Goal: Obtain resource: Obtain resource

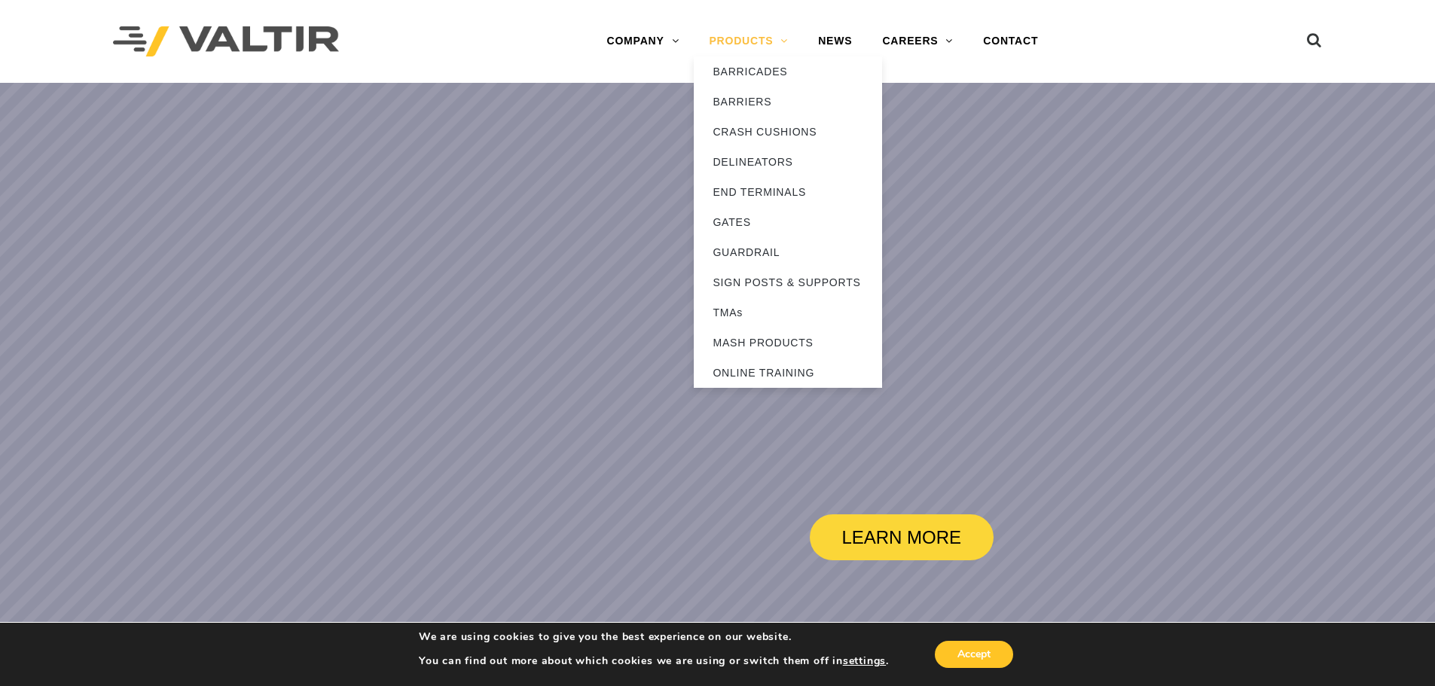
click at [763, 45] on link "PRODUCTS" at bounding box center [748, 41] width 109 height 30
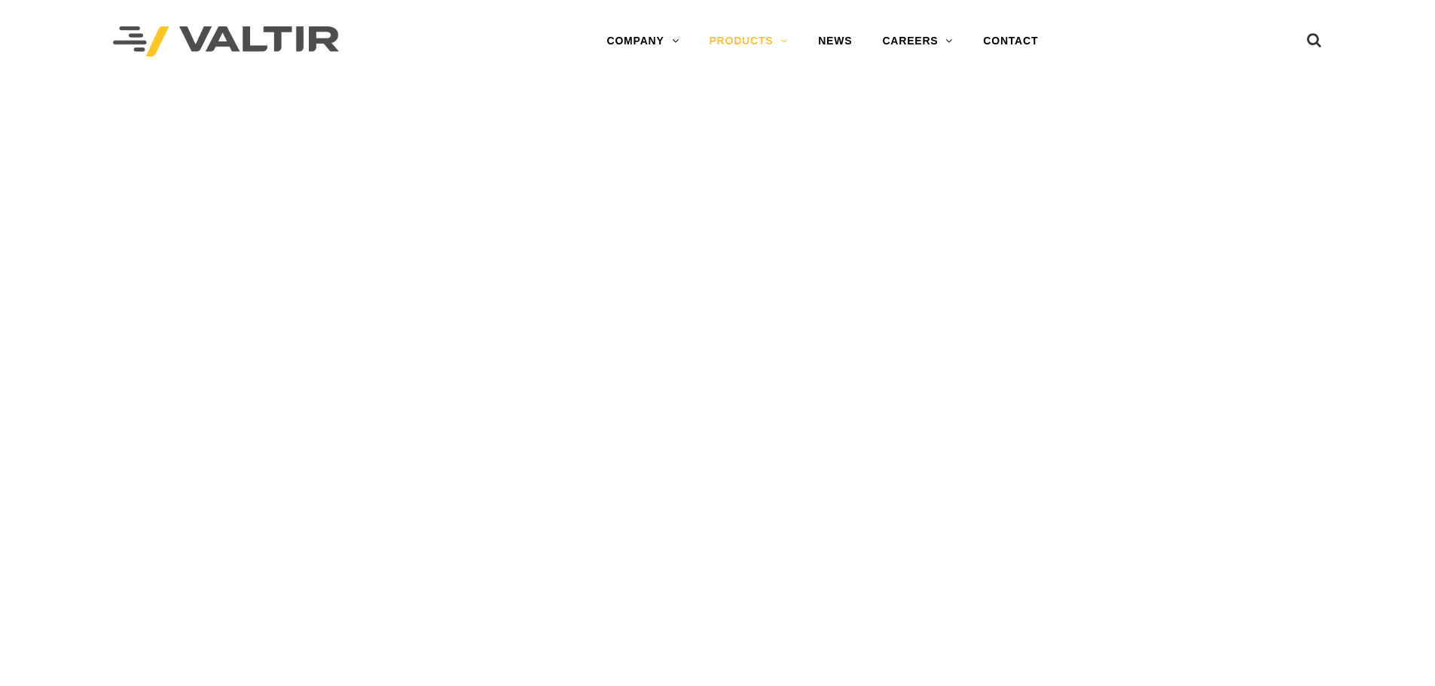
click at [763, 45] on link "PRODUCTS" at bounding box center [748, 41] width 109 height 30
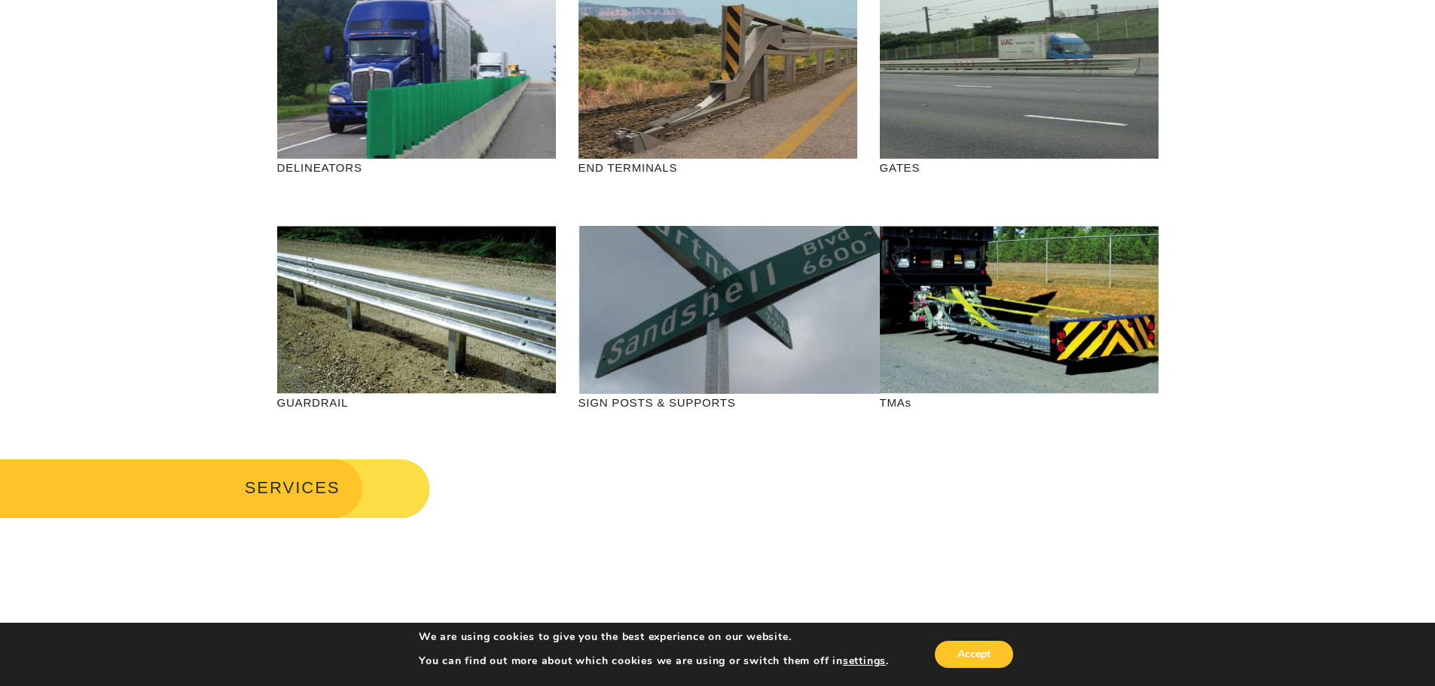
scroll to position [527, 0]
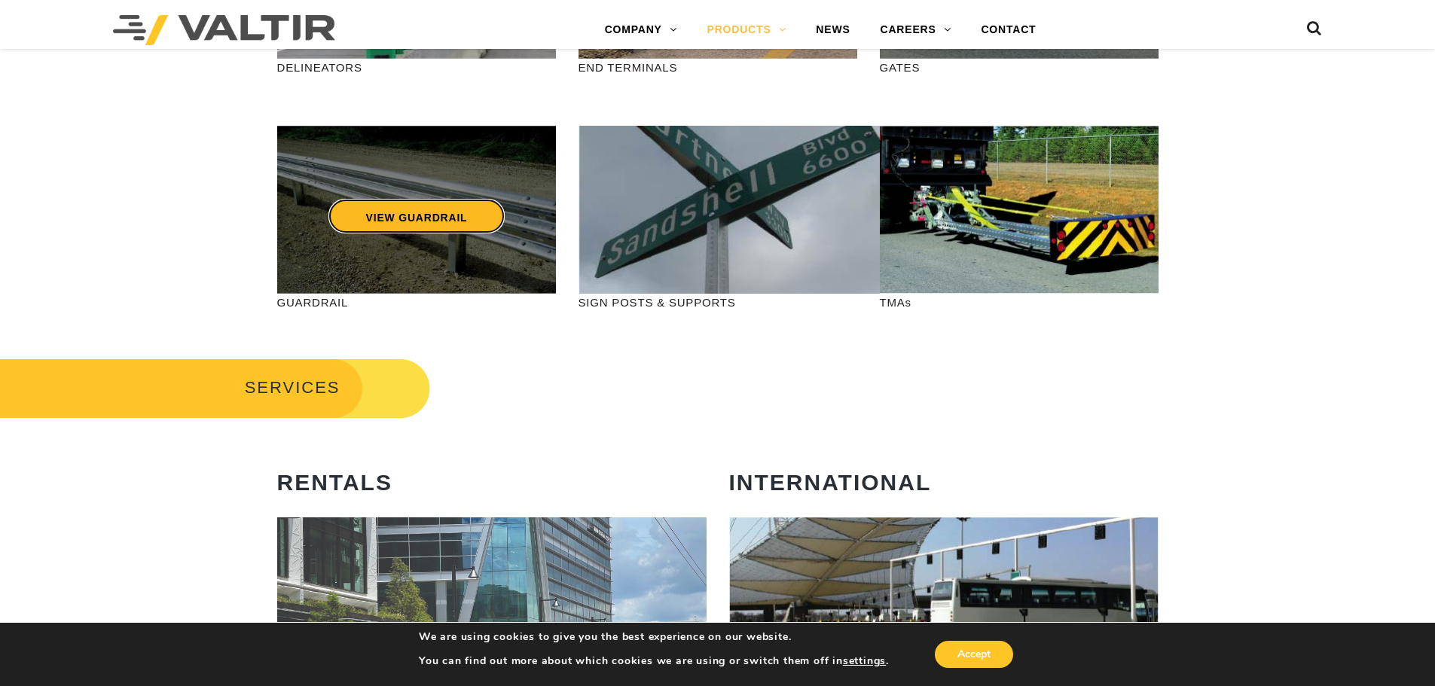
click at [374, 230] on link "VIEW GUARDRAIL" at bounding box center [416, 216] width 177 height 35
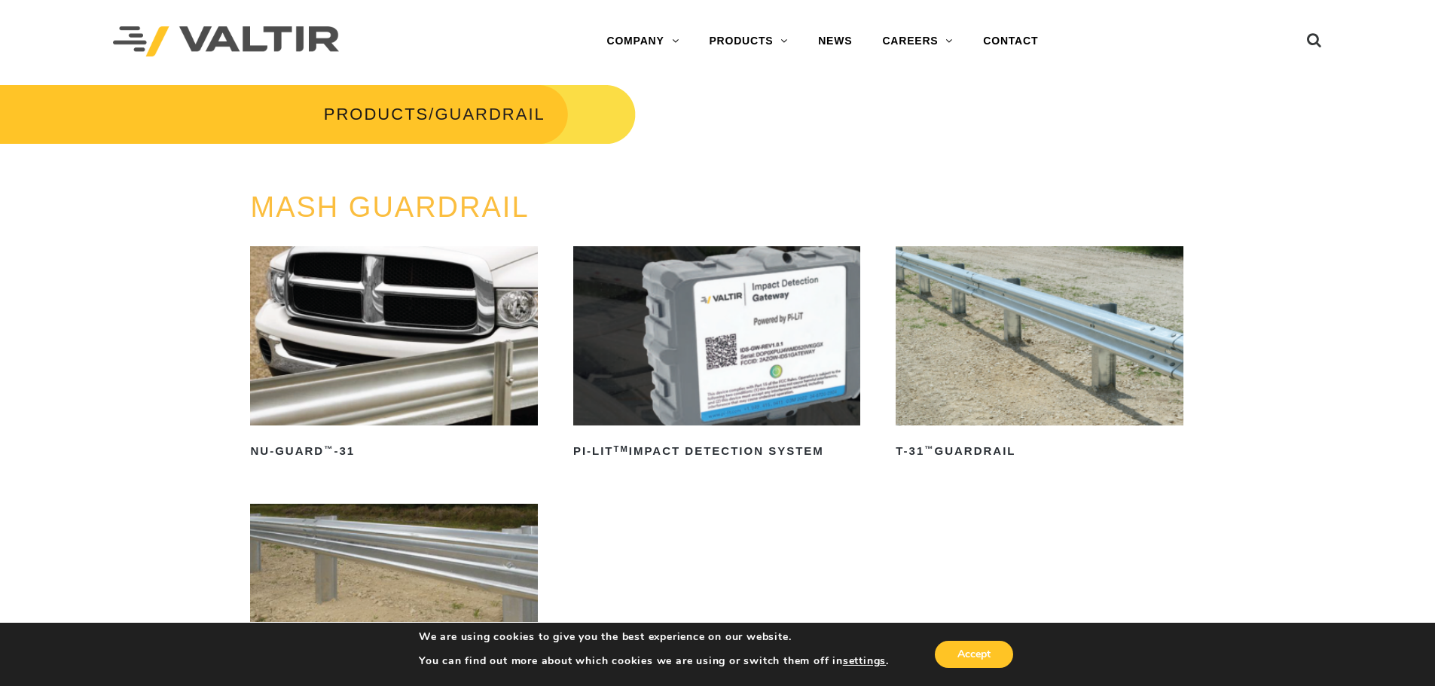
click at [419, 322] on img at bounding box center [393, 335] width 287 height 179
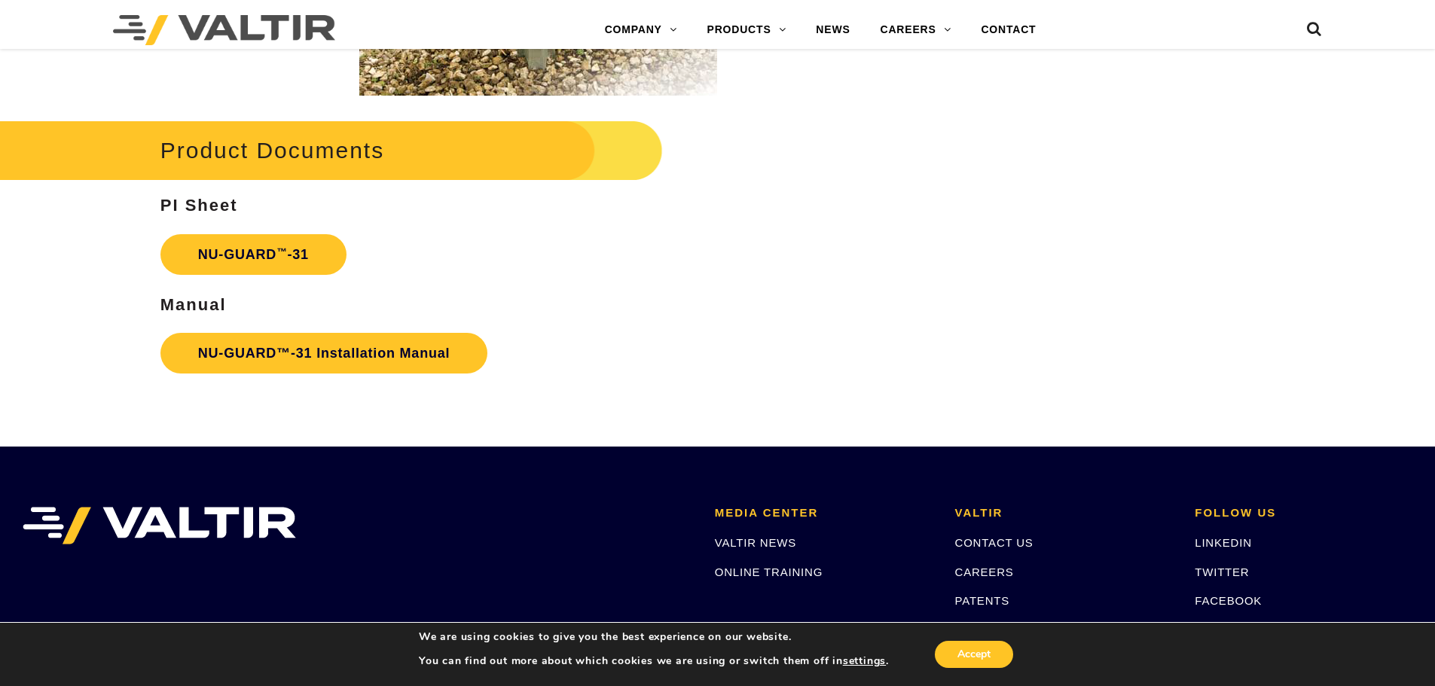
scroll to position [2561, 0]
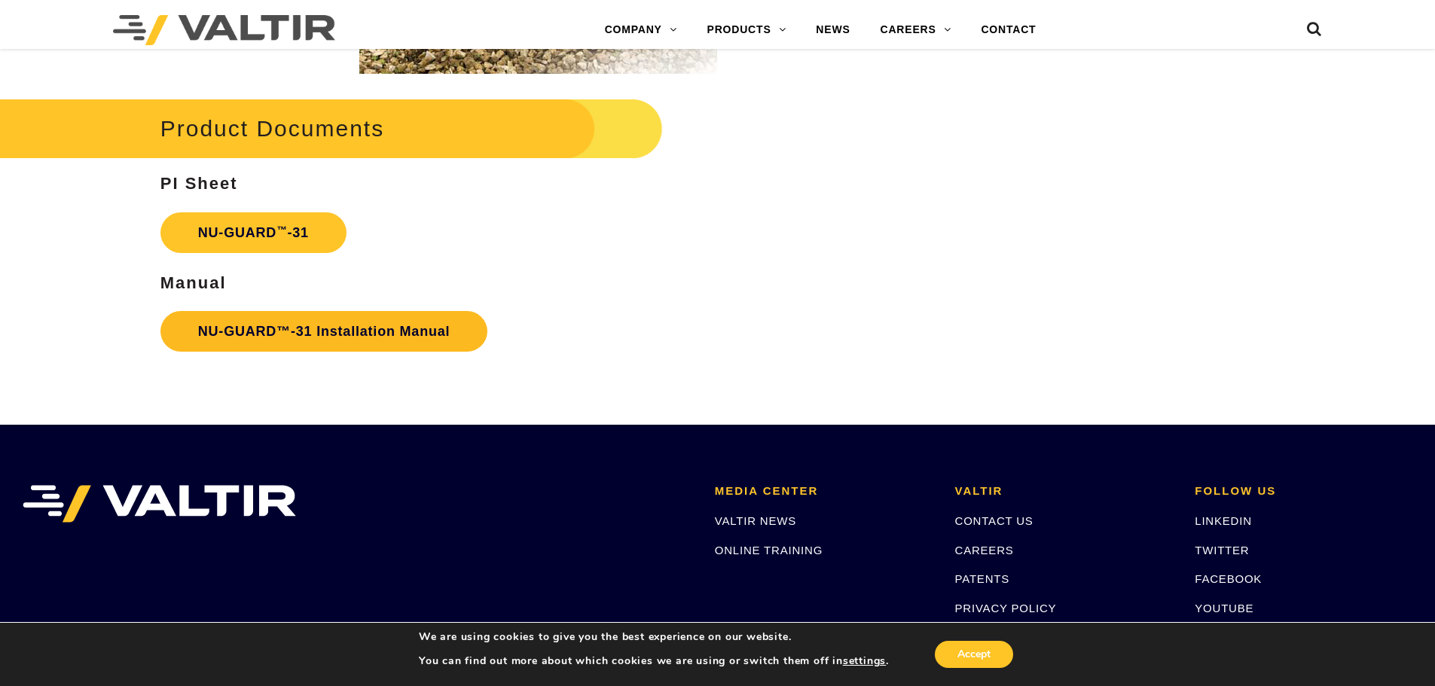
click at [267, 330] on link "NU-GUARD™-31 Installation Manual" at bounding box center [324, 331] width 328 height 41
